Goal: Contribute content: Add original content to the website for others to see

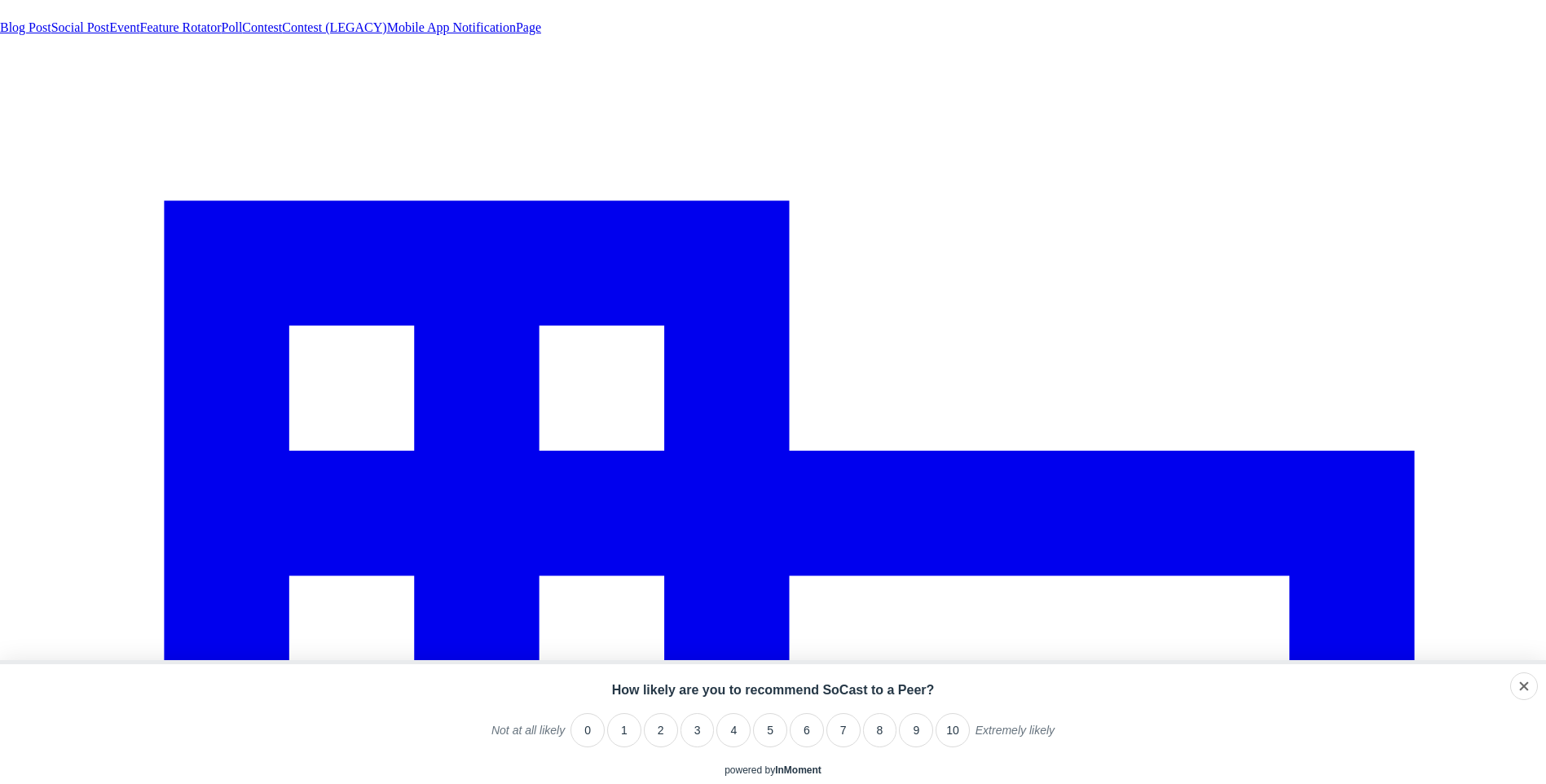
click at [110, 34] on span "Social Post" at bounding box center [81, 27] width 58 height 14
click at [110, 34] on link "Social Post" at bounding box center [81, 27] width 58 height 14
click at [110, 34] on span "Social Post" at bounding box center [81, 27] width 58 height 14
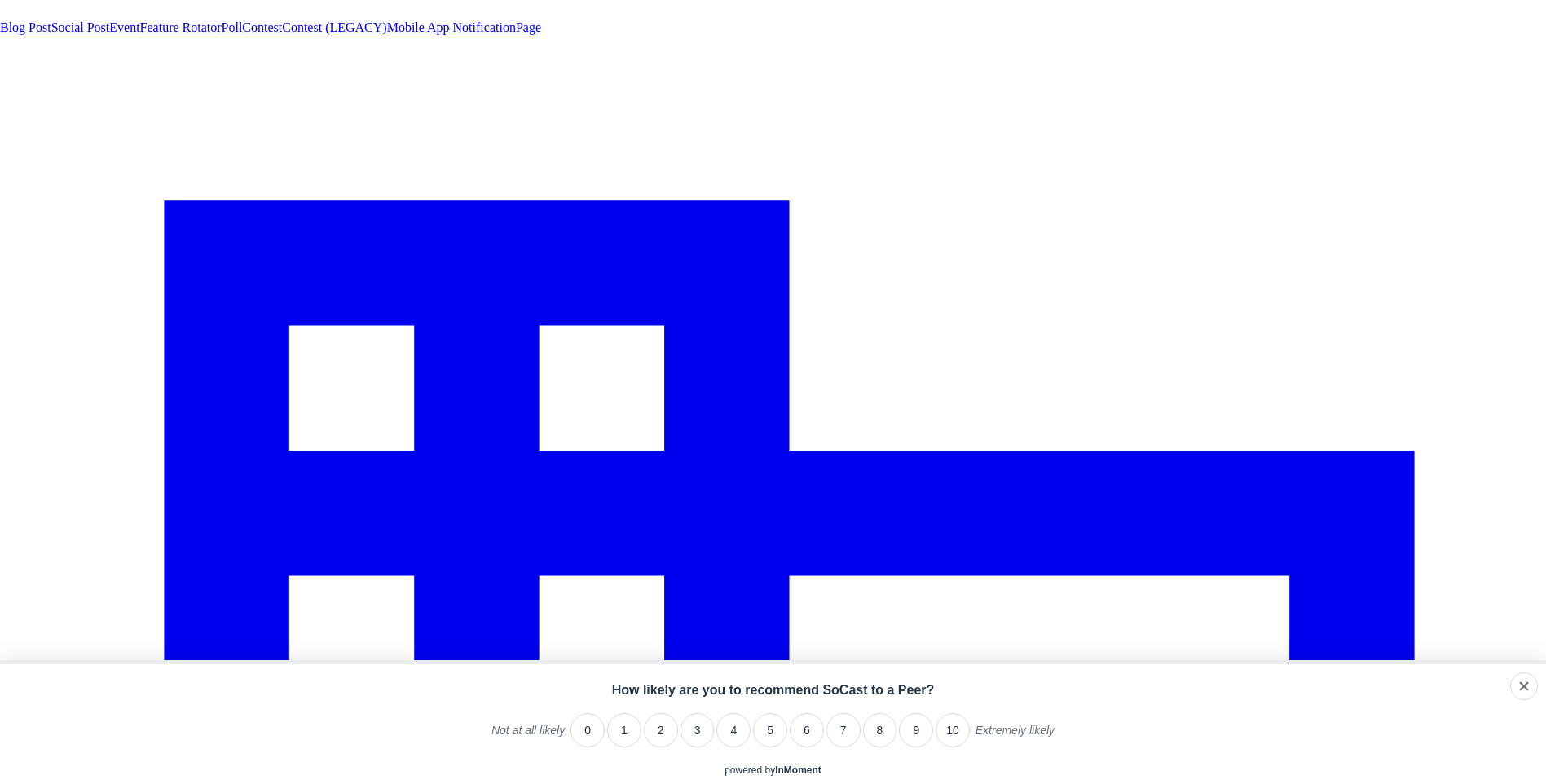
click at [110, 34] on link "Social Post" at bounding box center [81, 27] width 58 height 14
